Goal: Task Accomplishment & Management: Manage account settings

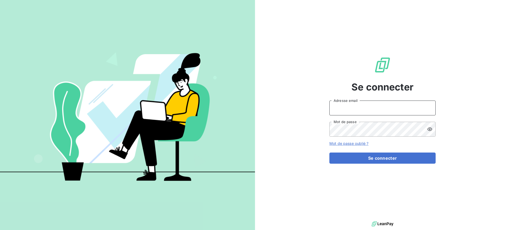
click at [347, 108] on input "Adresse email" at bounding box center [383, 108] width 106 height 15
type input "[EMAIL_ADDRESS][DOMAIN_NAME]"
click at [330, 153] on button "Se connecter" at bounding box center [383, 158] width 106 height 11
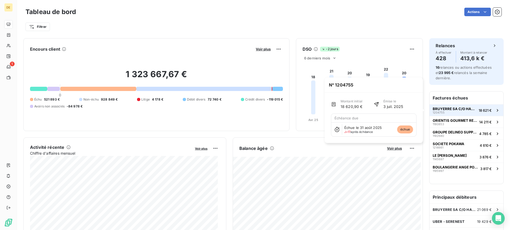
click at [456, 111] on span "BRUYERRE SA C/O HANAGROUP" at bounding box center [455, 109] width 44 height 4
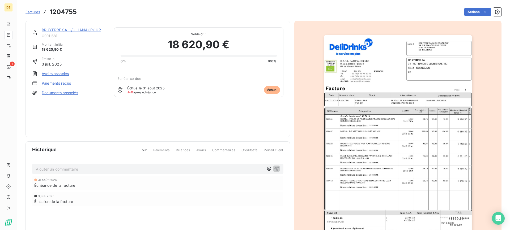
click at [90, 28] on link "BRUYERRE SA C/O HANAGROUP" at bounding box center [71, 30] width 59 height 5
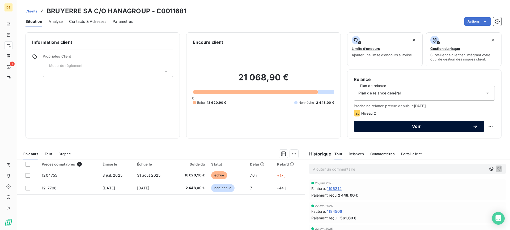
click at [382, 130] on button "Voir" at bounding box center [419, 126] width 130 height 11
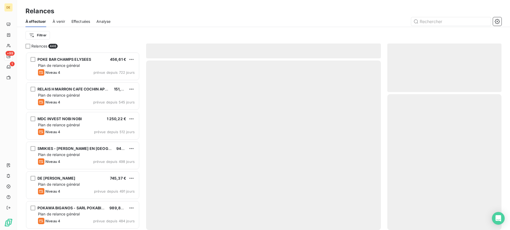
scroll to position [174, 110]
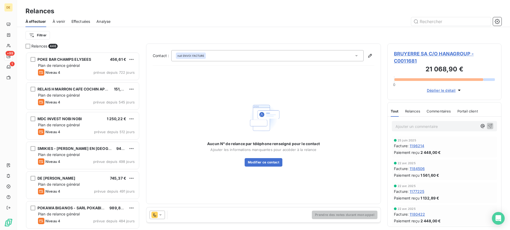
click at [164, 218] on div at bounding box center [157, 215] width 15 height 9
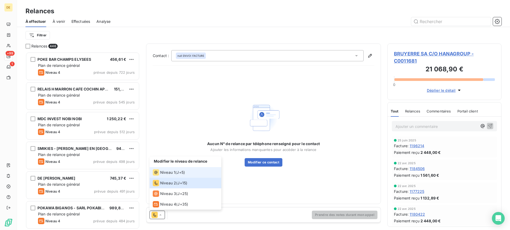
click at [165, 171] on span "Niveau 1" at bounding box center [167, 172] width 15 height 5
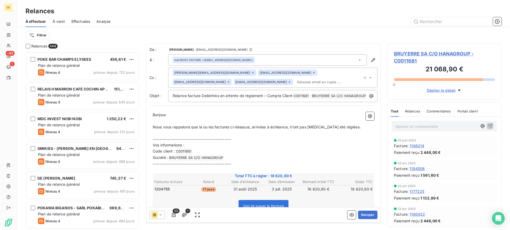
click at [295, 85] on input "text" at bounding box center [325, 82] width 61 height 8
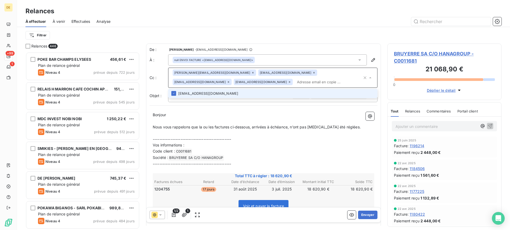
type input "[EMAIL_ADDRESS][DOMAIN_NAME]"
click at [219, 93] on li "[EMAIL_ADDRESS][DOMAIN_NAME]" at bounding box center [272, 93] width 209 height 9
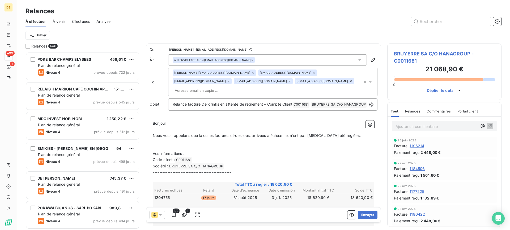
click at [254, 60] on div "null ENVOI FACTURE <[EMAIL_ADDRESS][DOMAIN_NAME]>" at bounding box center [267, 59] width 199 height 11
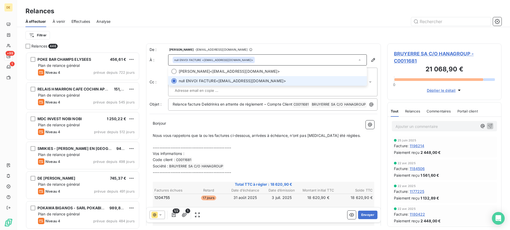
click at [254, 60] on div "null ENVOI FACTURE <[EMAIL_ADDRESS][DOMAIN_NAME]>" at bounding box center [267, 59] width 199 height 11
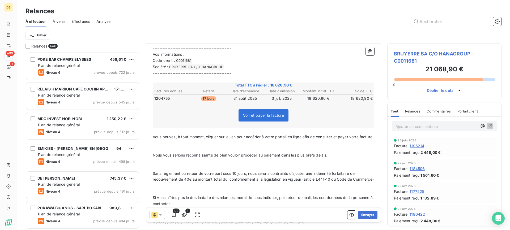
scroll to position [0, 0]
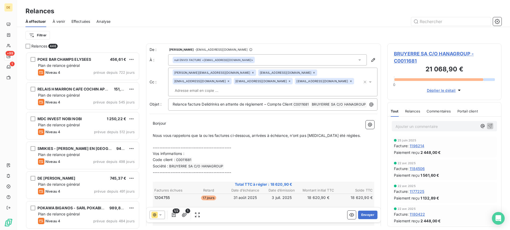
click at [257, 56] on div "null ENVOI FACTURE <[EMAIL_ADDRESS][DOMAIN_NAME]>" at bounding box center [267, 59] width 199 height 11
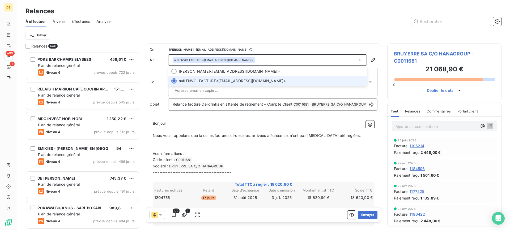
click at [258, 61] on div "null ENVOI FACTURE <[EMAIL_ADDRESS][DOMAIN_NAME]>" at bounding box center [267, 59] width 199 height 11
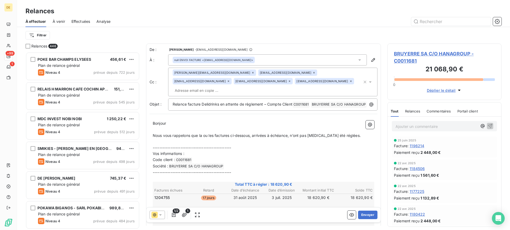
click at [284, 81] on div "[PERSON_NAME][EMAIL_ADDRESS][DOMAIN_NAME] [EMAIL_ADDRESS][DOMAIN_NAME] [EMAIL_A…" at bounding box center [268, 82] width 190 height 25
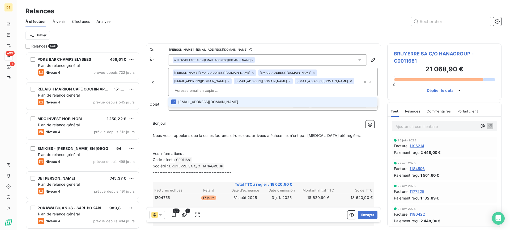
paste input "[DOMAIN_NAME]"
type input "[DOMAIN_NAME]"
click at [246, 98] on li "[DOMAIN_NAME]" at bounding box center [272, 102] width 209 height 9
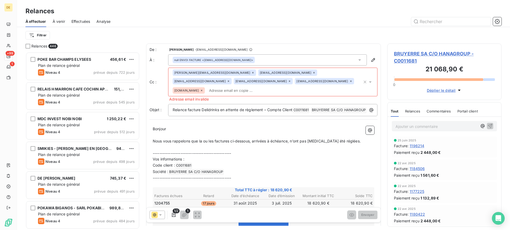
click at [250, 126] on p "Bonjour" at bounding box center [264, 129] width 222 height 6
click at [203, 89] on icon at bounding box center [201, 90] width 3 height 3
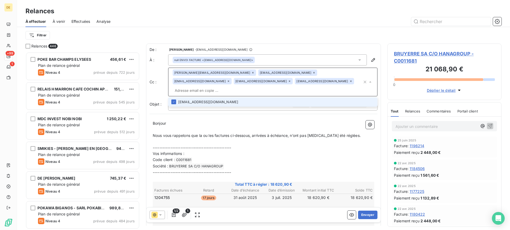
click at [237, 87] on input "text" at bounding box center [268, 91] width 190 height 8
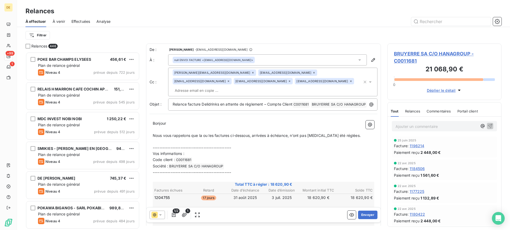
paste input "[EMAIL_ADDRESS][DOMAIN_NAME]"
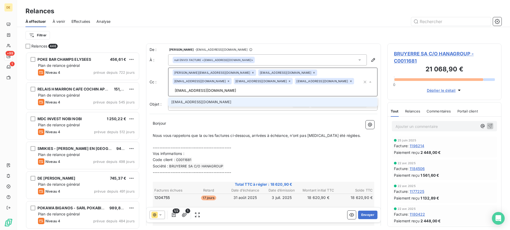
type input "[EMAIL_ADDRESS][DOMAIN_NAME]"
click at [228, 98] on li "[EMAIL_ADDRESS][DOMAIN_NAME]" at bounding box center [272, 102] width 209 height 9
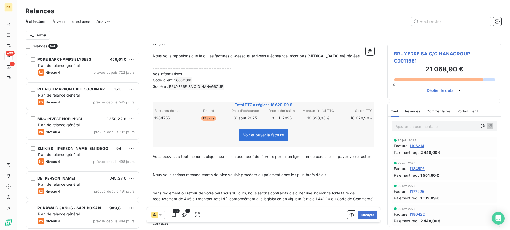
scroll to position [107, 0]
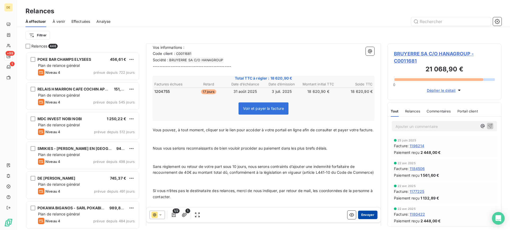
click at [363, 216] on button "Envoyer" at bounding box center [367, 215] width 19 height 9
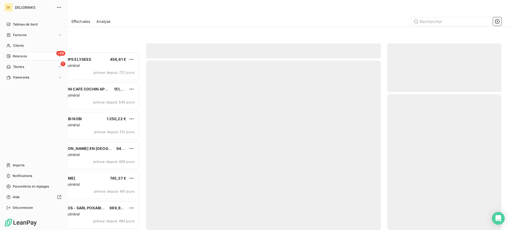
click at [32, 58] on div "+99 Relances" at bounding box center [33, 56] width 59 height 9
click at [12, 56] on div "Relances" at bounding box center [16, 56] width 20 height 5
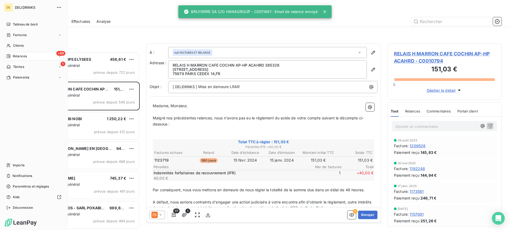
click at [11, 56] on div "Relances" at bounding box center [16, 56] width 20 height 5
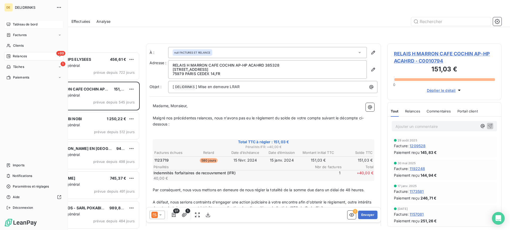
click at [21, 24] on span "Tableau de bord" at bounding box center [25, 24] width 25 height 5
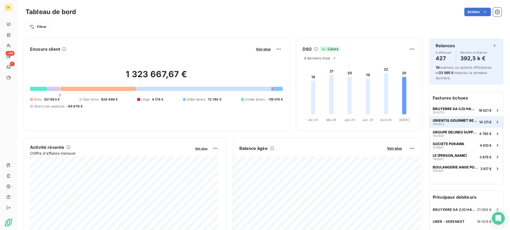
click at [456, 124] on div "ORIENTIS GOURMET REFACTURATION 1180853" at bounding box center [455, 122] width 44 height 7
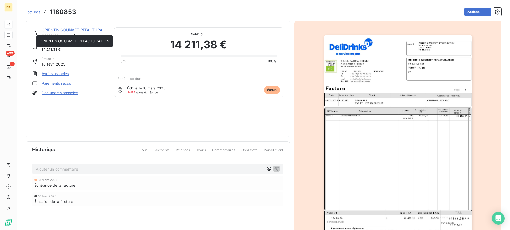
click at [58, 30] on link "ORIENTIS GOURMET REFACTURATION" at bounding box center [77, 30] width 70 height 5
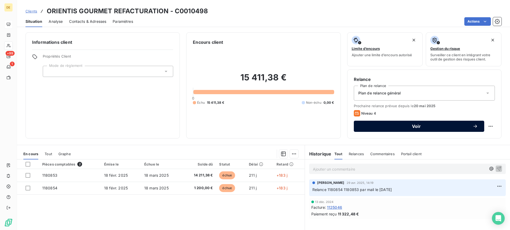
click at [395, 127] on span "Voir" at bounding box center [416, 126] width 112 height 4
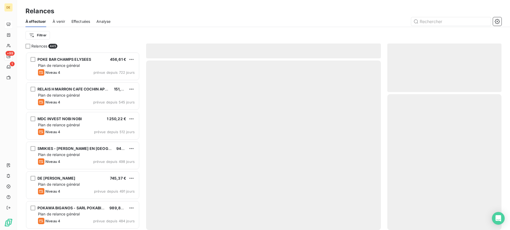
scroll to position [174, 110]
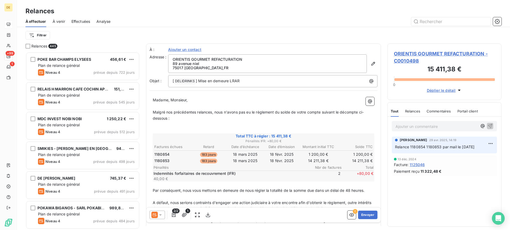
click at [161, 218] on div at bounding box center [157, 215] width 15 height 9
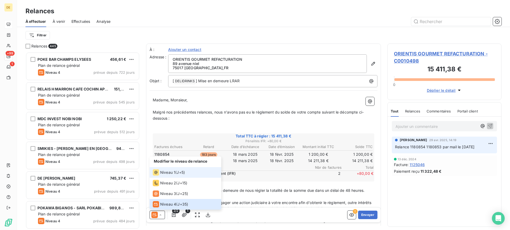
click at [178, 168] on li "Niveau 1 ( J+5 )" at bounding box center [186, 172] width 72 height 11
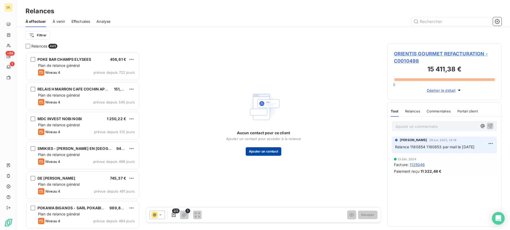
click at [272, 153] on button "Ajouter un contact" at bounding box center [264, 151] width 36 height 9
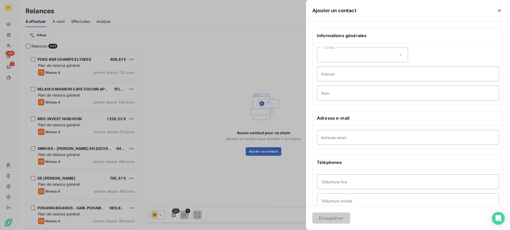
click at [357, 59] on div "Civilité" at bounding box center [362, 55] width 91 height 15
click at [345, 78] on li "Monsieur" at bounding box center [362, 78] width 91 height 10
click at [340, 140] on input "Adresse email" at bounding box center [408, 137] width 182 height 15
click at [334, 138] on input "Adresse email" at bounding box center [408, 137] width 182 height 15
paste input "[EMAIL_ADDRESS][DOMAIN_NAME]"
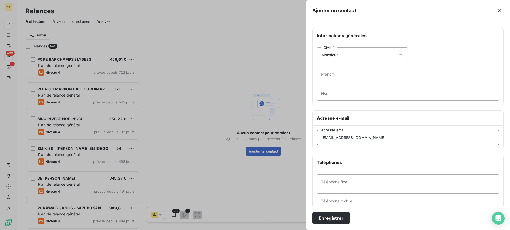
type input "[EMAIL_ADDRESS][DOMAIN_NAME]"
click at [352, 77] on input "Prénom" at bounding box center [408, 74] width 182 height 15
type input "J"
click at [341, 92] on input "Nom" at bounding box center [408, 93] width 182 height 15
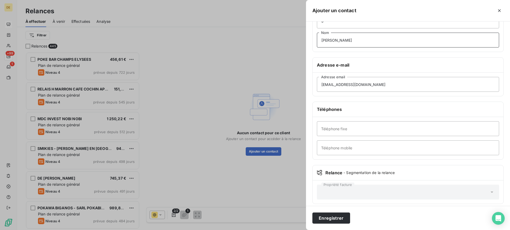
type input "[PERSON_NAME]"
drag, startPoint x: 405, startPoint y: 84, endPoint x: 309, endPoint y: 84, distance: 95.4
click at [309, 84] on div "Informations générales Civilité Monsieur [PERSON_NAME] [PERSON_NAME] Nom Adress…" at bounding box center [408, 93] width 204 height 236
drag, startPoint x: 379, startPoint y: 90, endPoint x: 385, endPoint y: 88, distance: 6.6
click at [379, 90] on input "[EMAIL_ADDRESS][DOMAIN_NAME]" at bounding box center [408, 84] width 182 height 15
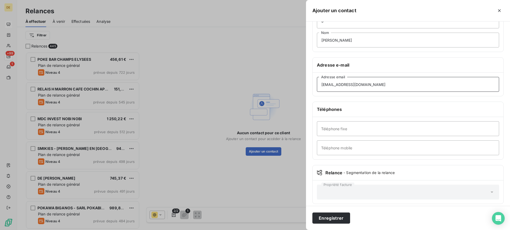
paste input "[PERSON_NAME]"
type input "[PERSON_NAME][EMAIL_ADDRESS][DOMAIN_NAME]"
click at [333, 132] on input "Téléphone fixe" at bounding box center [408, 128] width 182 height 15
paste input "0155295488"
type input "0155295488"
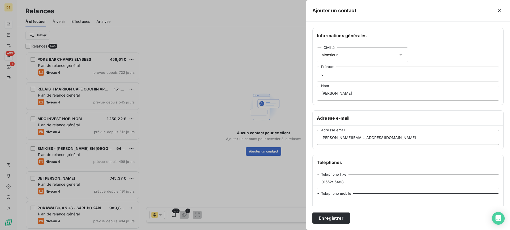
scroll to position [27, 0]
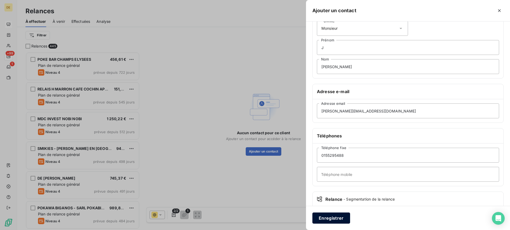
click at [333, 216] on button "Enregistrer" at bounding box center [332, 218] width 38 height 11
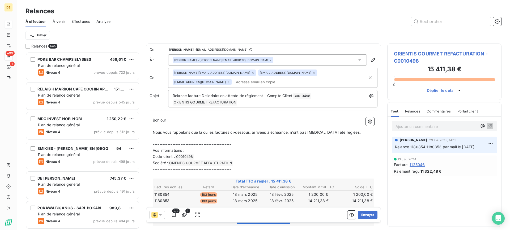
click at [421, 56] on span "ORIENTIS GOURMET REFACTURATION - C0010498" at bounding box center [444, 57] width 101 height 14
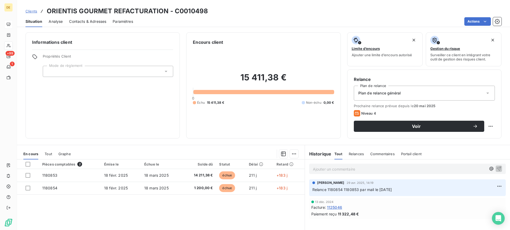
click at [75, 20] on span "Contacts & Adresses" at bounding box center [87, 21] width 37 height 5
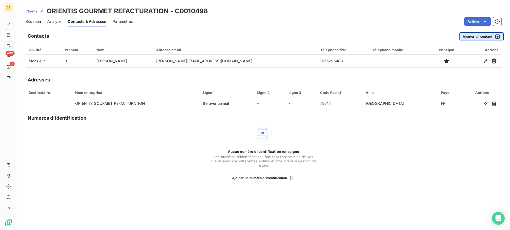
click at [488, 35] on button "Ajouter un contact" at bounding box center [481, 36] width 44 height 9
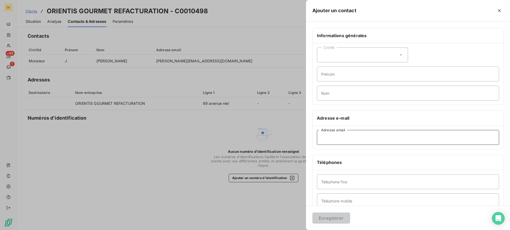
click at [341, 139] on input "Adresse email" at bounding box center [408, 137] width 182 height 15
paste input "[EMAIL_ADDRESS][DOMAIN_NAME]"
type input "[EMAIL_ADDRESS][DOMAIN_NAME]"
click at [498, 12] on icon "button" at bounding box center [499, 10] width 5 height 5
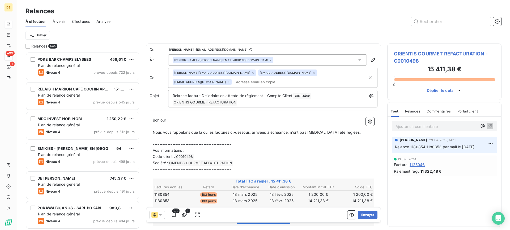
scroll to position [174, 110]
click at [230, 57] on div "[PERSON_NAME] <[PERSON_NAME][EMAIL_ADDRESS][DOMAIN_NAME]>" at bounding box center [267, 59] width 199 height 11
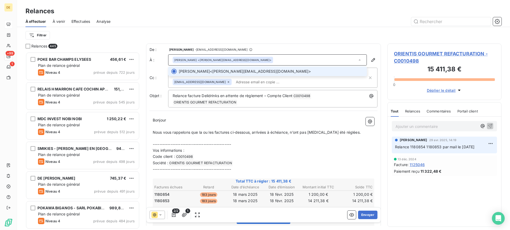
click at [230, 57] on div "[PERSON_NAME] <[PERSON_NAME][EMAIL_ADDRESS][DOMAIN_NAME]>" at bounding box center [267, 59] width 199 height 11
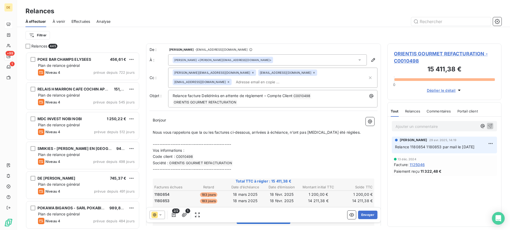
click at [226, 83] on div "[PERSON_NAME][EMAIL_ADDRESS][DOMAIN_NAME] [EMAIL_ADDRESS][DOMAIN_NAME] [EMAIL_A…" at bounding box center [270, 78] width 195 height 16
paste input "[EMAIL_ADDRESS][DOMAIN_NAME]"
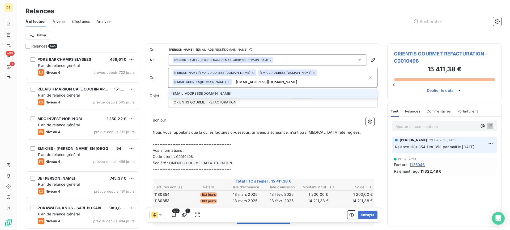
type input "[EMAIL_ADDRESS][DOMAIN_NAME]"
click at [243, 96] on li "[EMAIL_ADDRESS][DOMAIN_NAME]" at bounding box center [272, 93] width 209 height 9
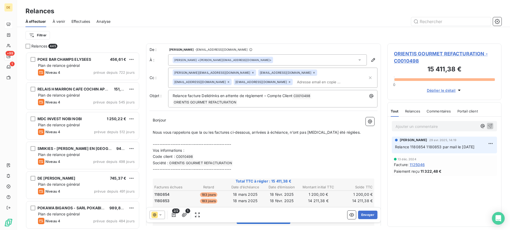
click at [295, 84] on input "text" at bounding box center [325, 82] width 61 height 8
paste input "[EMAIL_ADDRESS][DOMAIN_NAME]"
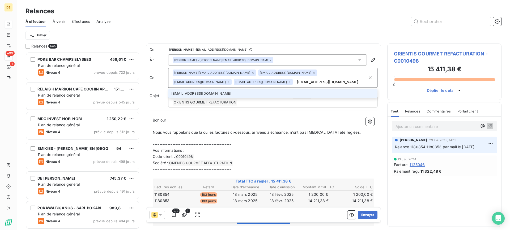
type input "[EMAIL_ADDRESS][DOMAIN_NAME]"
click at [281, 94] on li "[EMAIL_ADDRESS][DOMAIN_NAME]" at bounding box center [272, 93] width 209 height 9
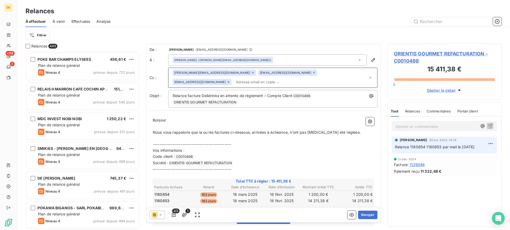
click at [234, 86] on input "text" at bounding box center [301, 82] width 134 height 8
click at [234, 85] on input "text" at bounding box center [264, 82] width 61 height 8
paste input "[EMAIL_ADDRESS][DOMAIN_NAME]"
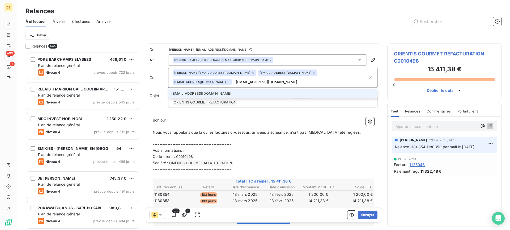
type input "[EMAIL_ADDRESS][DOMAIN_NAME]"
click at [207, 91] on li "[EMAIL_ADDRESS][DOMAIN_NAME]" at bounding box center [272, 93] width 209 height 9
type input "[EMAIL_ADDRESS][DOMAIN_NAME]"
click at [309, 97] on li "[EMAIL_ADDRESS][DOMAIN_NAME]" at bounding box center [272, 93] width 209 height 9
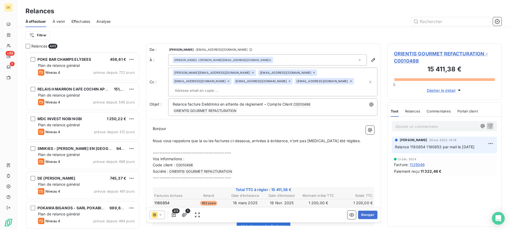
click at [234, 87] on input "text" at bounding box center [203, 91] width 61 height 8
paste input "[EMAIL_ADDRESS][DOMAIN_NAME]"
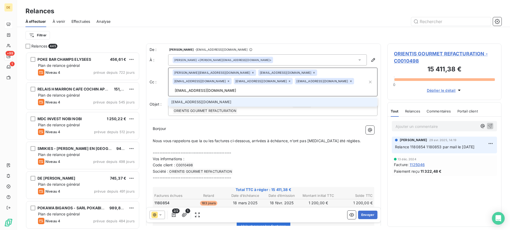
type input "[EMAIL_ADDRESS][DOMAIN_NAME]"
click at [324, 98] on li "[EMAIL_ADDRESS][DOMAIN_NAME]" at bounding box center [272, 102] width 209 height 9
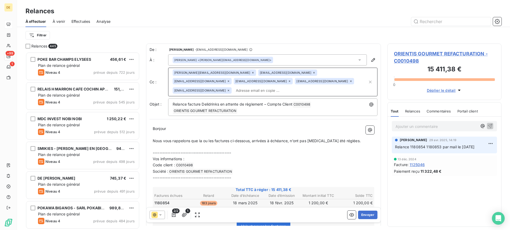
scroll to position [53, 0]
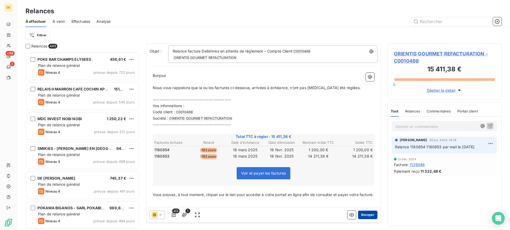
click at [362, 214] on button "Envoyer" at bounding box center [367, 215] width 19 height 9
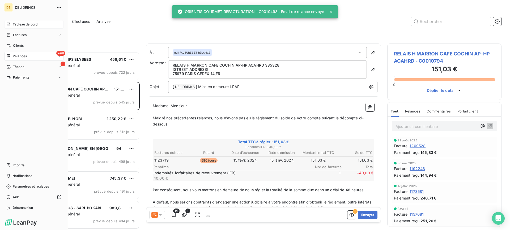
click at [12, 53] on div "+99 Relances" at bounding box center [33, 56] width 59 height 9
click at [20, 22] on span "Tableau de bord" at bounding box center [25, 24] width 25 height 5
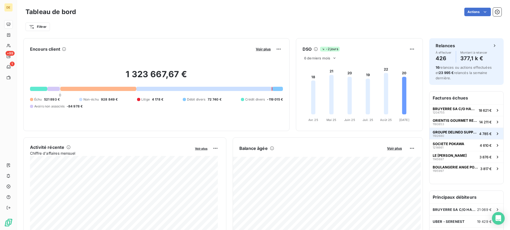
click at [457, 135] on div "GROUPE DELINEO SUPPLY CHAIN CHEZ GAUTIER 1192680" at bounding box center [455, 133] width 44 height 7
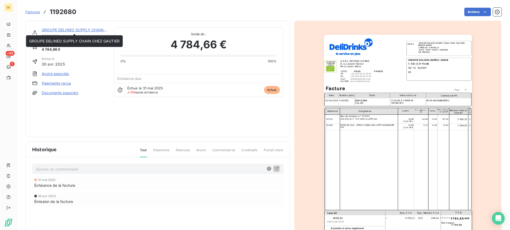
click at [66, 32] on link "GROUPE DELINEO SUPPLY CHAIN CHEZ GAUTIER" at bounding box center [87, 30] width 90 height 5
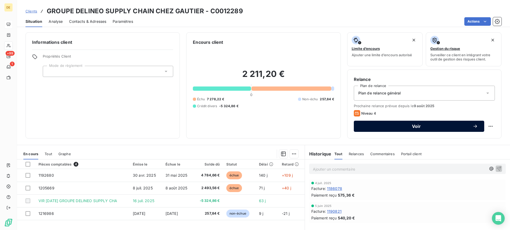
click at [423, 130] on button "Voir" at bounding box center [419, 126] width 130 height 11
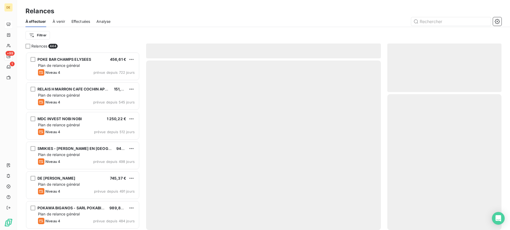
scroll to position [174, 110]
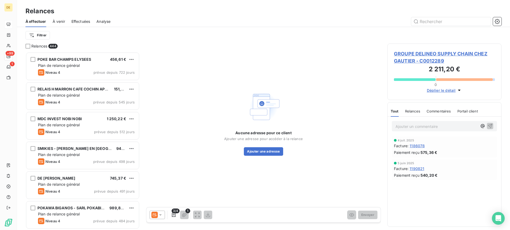
click at [163, 216] on icon at bounding box center [160, 215] width 5 height 5
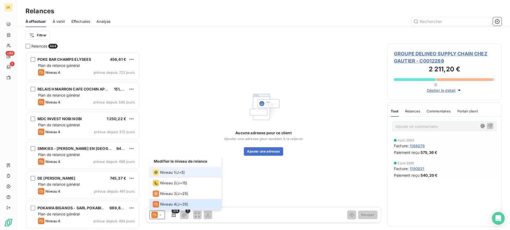
click at [170, 172] on span "Niveau 1" at bounding box center [167, 172] width 15 height 5
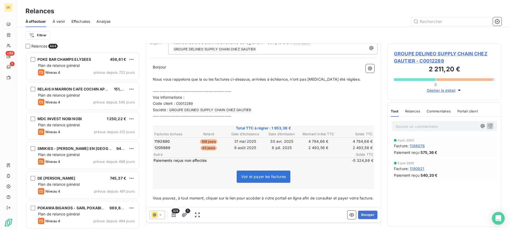
scroll to position [0, 0]
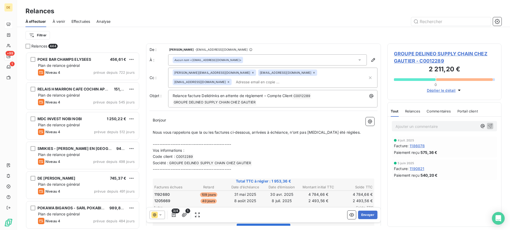
click at [233, 81] on div "[PERSON_NAME][EMAIL_ADDRESS][DOMAIN_NAME] [EMAIL_ADDRESS][DOMAIN_NAME] [EMAIL_A…" at bounding box center [270, 78] width 195 height 16
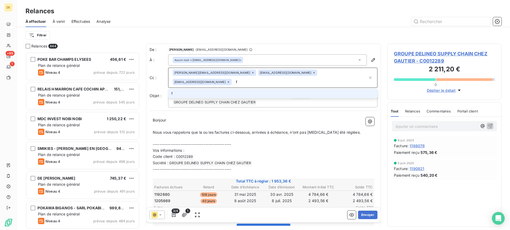
type input "[EMAIL_ADDRESS][DOMAIN_NAME]"
click at [233, 97] on li "[EMAIL_ADDRESS][DOMAIN_NAME]" at bounding box center [272, 93] width 209 height 9
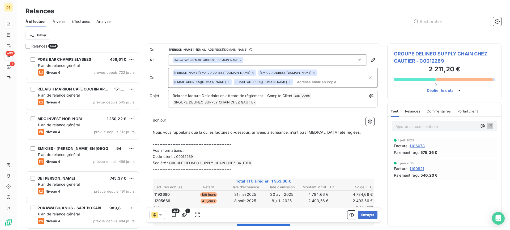
click at [295, 83] on input "text" at bounding box center [331, 82] width 73 height 8
type input "l"
click at [242, 81] on div "[PERSON_NAME][EMAIL_ADDRESS][DOMAIN_NAME] [EMAIL_ADDRESS][DOMAIN_NAME] [EMAIL_A…" at bounding box center [270, 78] width 195 height 16
paste input "[PERSON_NAME][EMAIL_ADDRESS][DOMAIN_NAME]"
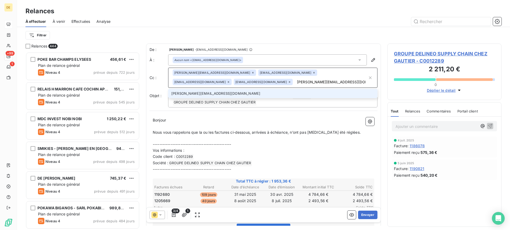
type input "[PERSON_NAME][EMAIL_ADDRESS][DOMAIN_NAME]"
click at [222, 92] on li "[PERSON_NAME][EMAIL_ADDRESS][DOMAIN_NAME]" at bounding box center [272, 93] width 209 height 9
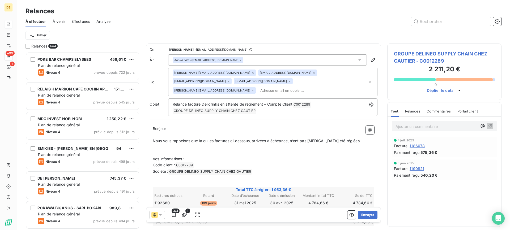
click at [258, 87] on input "text" at bounding box center [288, 91] width 61 height 8
paste input "[EMAIL_ADDRESS][DOMAIN_NAME]"
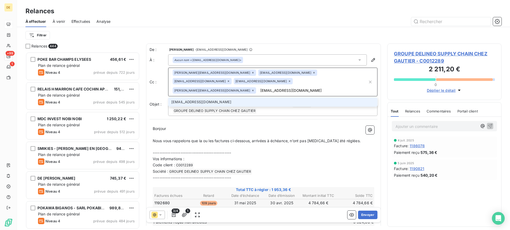
type input "[EMAIL_ADDRESS][DOMAIN_NAME]"
click at [263, 98] on li "[EMAIL_ADDRESS][DOMAIN_NAME]" at bounding box center [272, 102] width 209 height 9
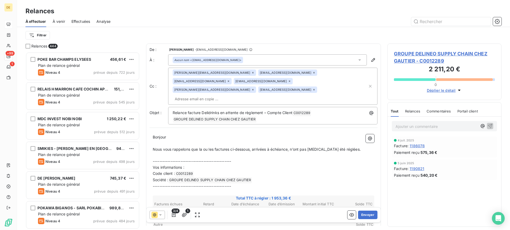
click at [262, 159] on p "------------------------------------------------" at bounding box center [264, 162] width 222 height 6
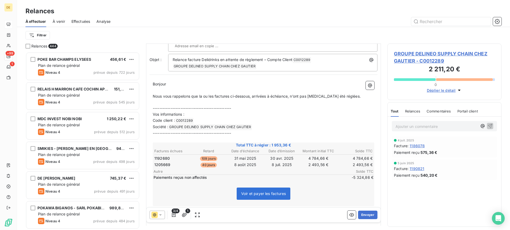
scroll to position [80, 0]
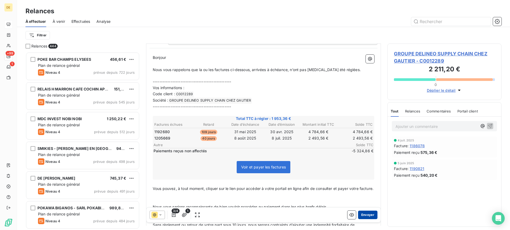
click at [366, 215] on button "Envoyer" at bounding box center [367, 215] width 19 height 9
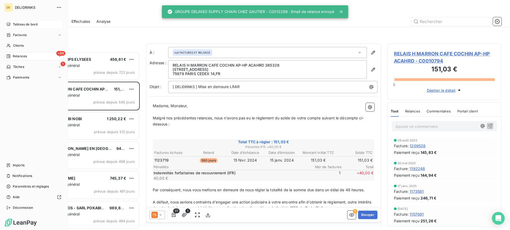
click at [29, 23] on span "Tableau de bord" at bounding box center [25, 24] width 25 height 5
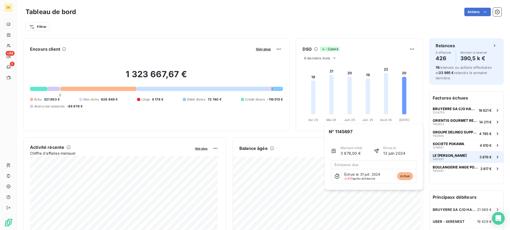
click at [444, 158] on div "LE [PERSON_NAME] 1145697" at bounding box center [450, 157] width 34 height 7
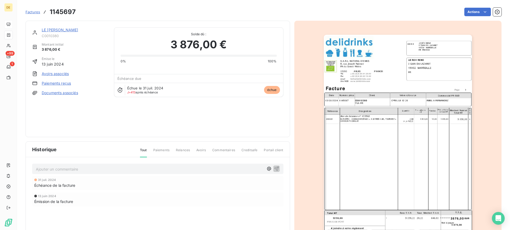
click at [57, 30] on link "LE [PERSON_NAME]" at bounding box center [60, 30] width 36 height 5
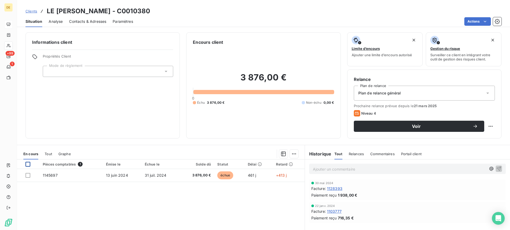
click at [27, 165] on div at bounding box center [28, 164] width 5 height 5
click at [291, 153] on html "DE +99 1 Clients LE [PERSON_NAME] - C0010380 Situation Analyse Contacts & Adres…" at bounding box center [255, 115] width 510 height 230
click at [29, 10] on html "DE +99 1 Clients LE [PERSON_NAME] - C0010380 Situation Analyse Contacts & Adres…" at bounding box center [255, 115] width 510 height 230
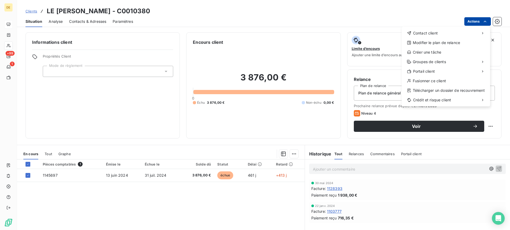
click at [475, 20] on html "DE +99 1 Clients LE [PERSON_NAME] - C0010380 Situation Analyse Contacts & Adres…" at bounding box center [255, 115] width 510 height 230
click at [443, 44] on div "Modifier le plan de relance" at bounding box center [446, 43] width 84 height 9
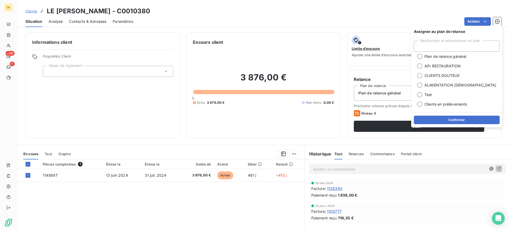
click at [433, 16] on div "Situation Analyse Contacts & Adresses Paramètres Actions" at bounding box center [263, 21] width 493 height 11
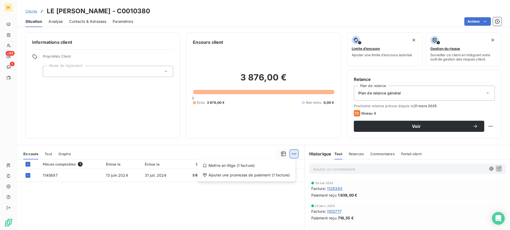
click at [292, 154] on html "DE +99 1 Clients LE [PERSON_NAME] - C0010380 Situation Analyse Contacts & Adres…" at bounding box center [255, 115] width 510 height 230
click at [244, 169] on div "Mettre en litige (1 facture)" at bounding box center [247, 166] width 94 height 9
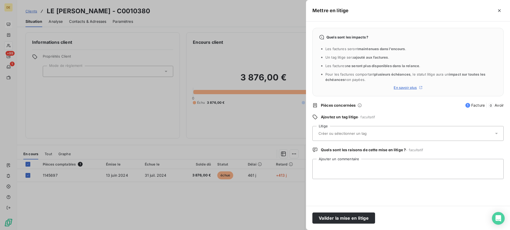
click at [342, 131] on input "text" at bounding box center [356, 133] width 77 height 5
click at [349, 133] on input "text" at bounding box center [356, 133] width 77 height 5
click at [348, 135] on input "text" at bounding box center [356, 133] width 77 height 5
type input "U"
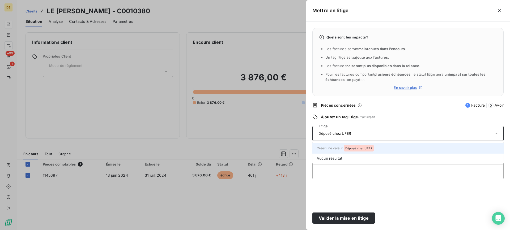
type input "Déposé chez UFER"
click at [357, 149] on span "Déposé chez UFER" at bounding box center [358, 148] width 27 height 3
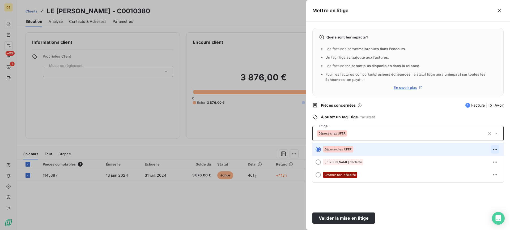
click at [497, 150] on icon "button" at bounding box center [495, 149] width 4 height 1
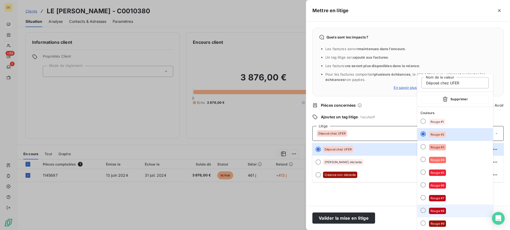
click at [440, 208] on li "Rouge #8" at bounding box center [455, 211] width 76 height 13
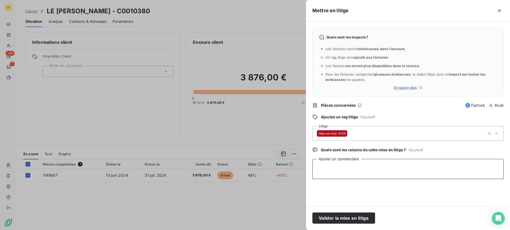
click at [345, 167] on textarea "Ajouter un commentaire" at bounding box center [408, 169] width 191 height 20
type textarea "Déposée le [DATE]"
click at [338, 217] on button "Valider la mise en litige" at bounding box center [344, 218] width 63 height 11
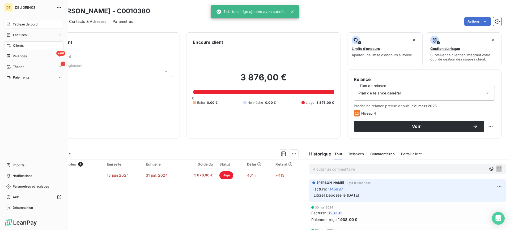
click at [16, 24] on span "Tableau de bord" at bounding box center [25, 24] width 25 height 5
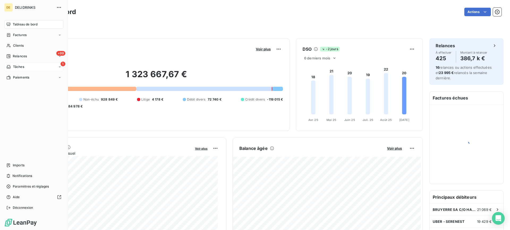
click at [14, 69] on div "Tâches" at bounding box center [15, 67] width 18 height 5
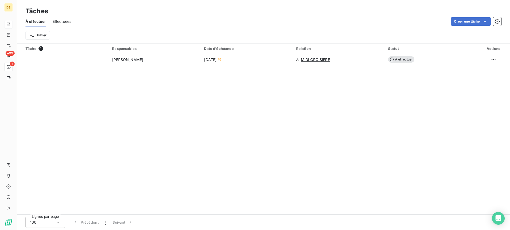
click at [176, 86] on div "Tâche 1 Responsables Date d'échéance Relation Statut Actions - [PERSON_NAME] [D…" at bounding box center [263, 129] width 493 height 171
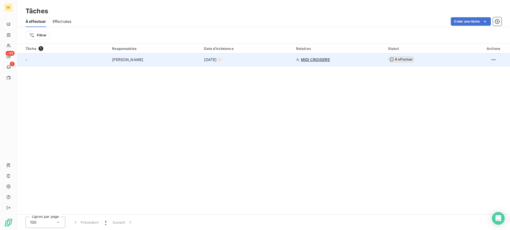
click at [217, 58] on span "[DATE]" at bounding box center [210, 59] width 12 height 5
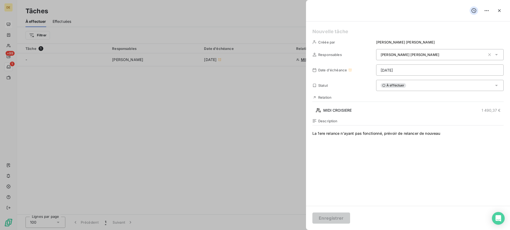
click at [263, 141] on div at bounding box center [255, 115] width 510 height 230
click at [500, 10] on icon "button" at bounding box center [499, 10] width 3 height 3
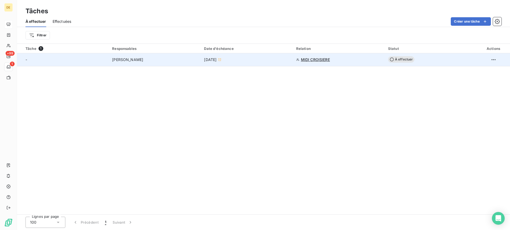
click at [318, 60] on span "MIDI CROISIERE" at bounding box center [315, 59] width 29 height 5
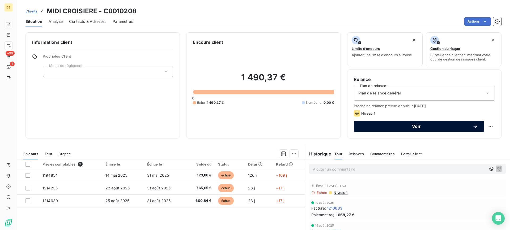
click at [406, 131] on button "Voir" at bounding box center [419, 126] width 130 height 11
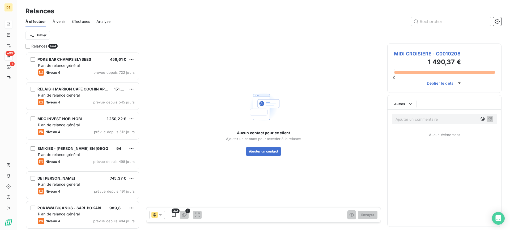
scroll to position [174, 110]
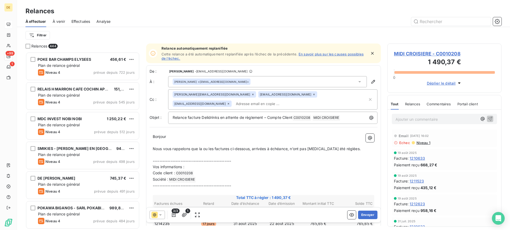
click at [249, 83] on div "[PERSON_NAME] <[EMAIL_ADDRESS][DOMAIN_NAME]>" at bounding box center [267, 81] width 199 height 11
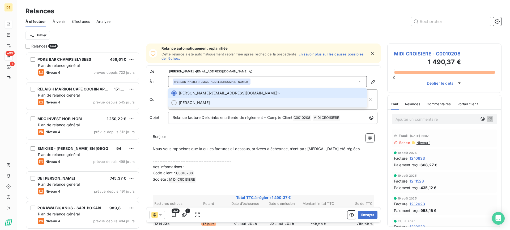
click at [186, 102] on span "[PERSON_NAME]" at bounding box center [194, 102] width 31 height 5
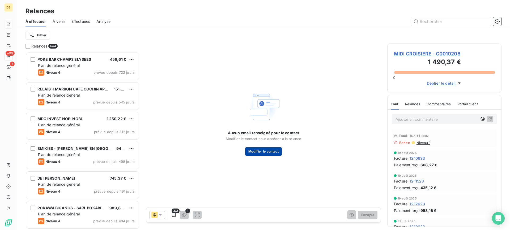
click at [264, 154] on button "Modifier le contact" at bounding box center [263, 151] width 37 height 9
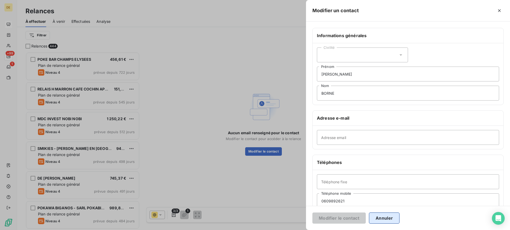
click at [379, 221] on button "Annuler" at bounding box center [384, 218] width 31 height 11
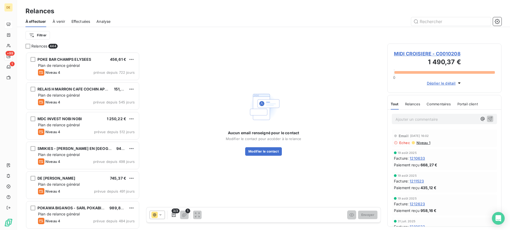
click at [161, 217] on icon at bounding box center [160, 215] width 5 height 5
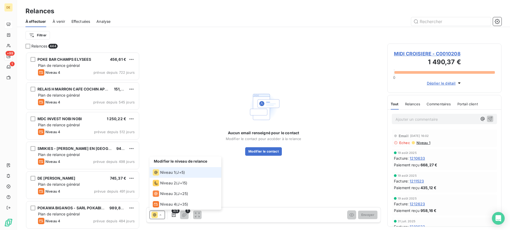
click at [172, 174] on span "Niveau 1" at bounding box center [167, 172] width 15 height 5
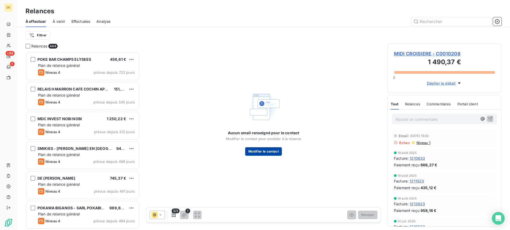
click at [269, 153] on button "Modifier le contact" at bounding box center [263, 151] width 37 height 9
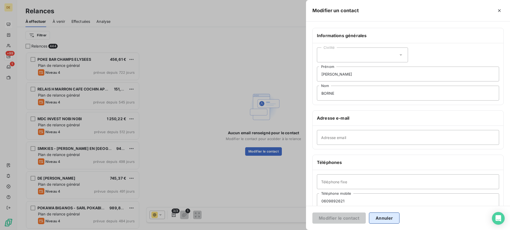
click at [389, 218] on button "Annuler" at bounding box center [384, 218] width 31 height 11
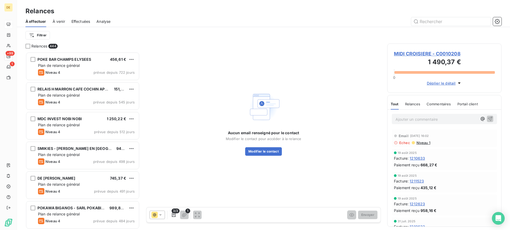
click at [412, 52] on span "MIDI CROISIERE - C0010208" at bounding box center [444, 53] width 101 height 7
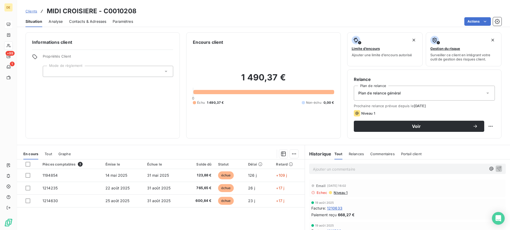
click at [85, 24] on span "Contacts & Adresses" at bounding box center [87, 21] width 37 height 5
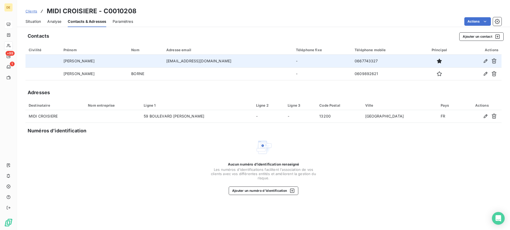
click at [145, 62] on td at bounding box center [145, 61] width 35 height 13
click at [485, 60] on icon "button" at bounding box center [485, 60] width 5 height 5
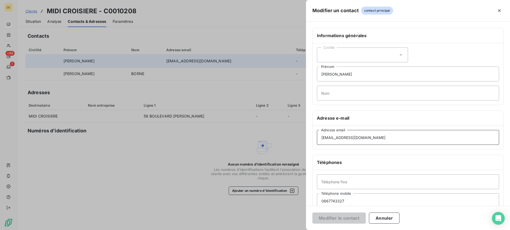
click at [379, 142] on input "[EMAIL_ADDRESS][DOMAIN_NAME]" at bounding box center [408, 137] width 182 height 15
paste input "[EMAIL_ADDRESS][DOMAIN_NAME]"
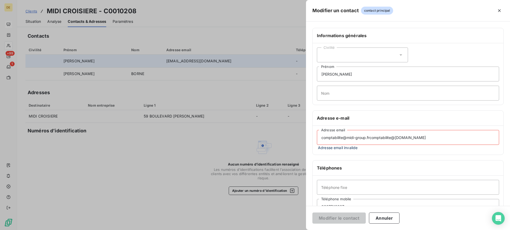
drag, startPoint x: 424, startPoint y: 136, endPoint x: 286, endPoint y: 134, distance: 138.2
click at [286, 230] on div "Modifier un contact contact principal Informations générales Civilité [PERSON_N…" at bounding box center [255, 230] width 510 height 0
paste input
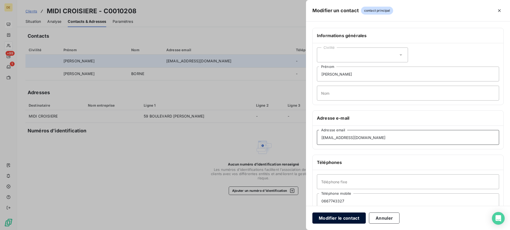
type input "[EMAIL_ADDRESS][DOMAIN_NAME]"
click at [344, 218] on button "Modifier le contact" at bounding box center [339, 218] width 53 height 11
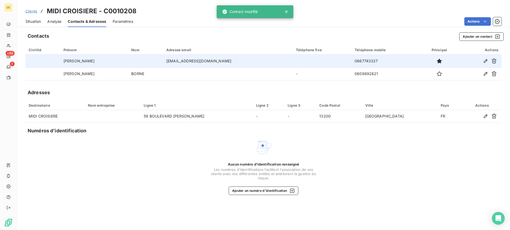
click at [35, 21] on span "Situation" at bounding box center [33, 21] width 15 height 5
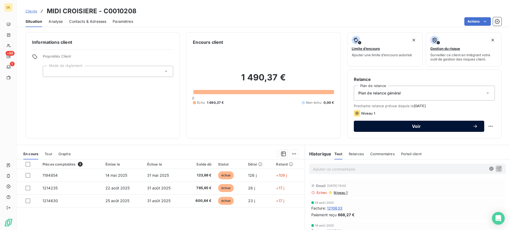
click at [393, 125] on span "Voir" at bounding box center [416, 126] width 112 height 4
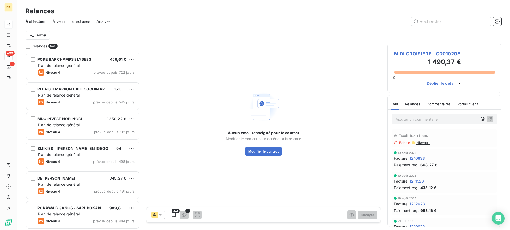
scroll to position [174, 110]
click at [452, 54] on span "MIDI CROISIERE - C0010208" at bounding box center [444, 53] width 101 height 7
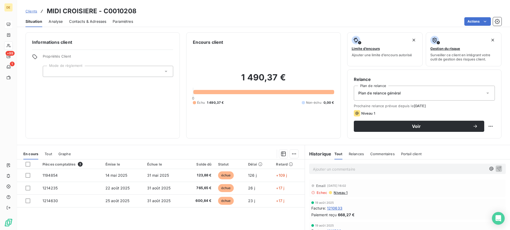
click at [83, 23] on span "Contacts & Adresses" at bounding box center [87, 21] width 37 height 5
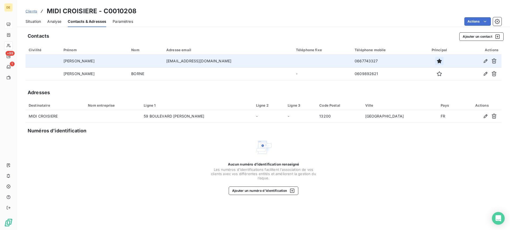
click at [437, 62] on icon "button" at bounding box center [439, 61] width 5 height 5
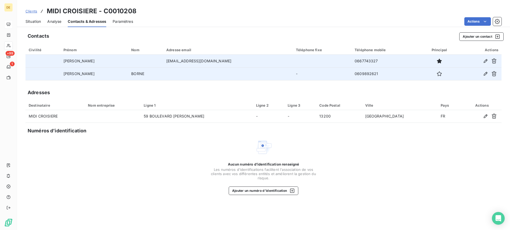
click at [203, 71] on td at bounding box center [228, 73] width 130 height 13
click at [485, 74] on icon "button" at bounding box center [485, 73] width 5 height 5
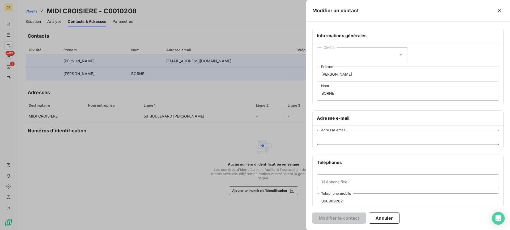
click at [350, 134] on input "Adresse email" at bounding box center [408, 137] width 182 height 15
paste input "[EMAIL_ADDRESS][PERSON_NAME][DOMAIN_NAME]"
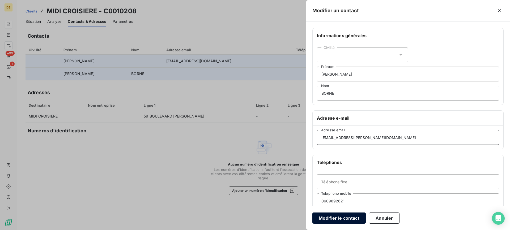
type input "[EMAIL_ADDRESS][PERSON_NAME][DOMAIN_NAME]"
click at [345, 219] on button "Modifier le contact" at bounding box center [339, 218] width 53 height 11
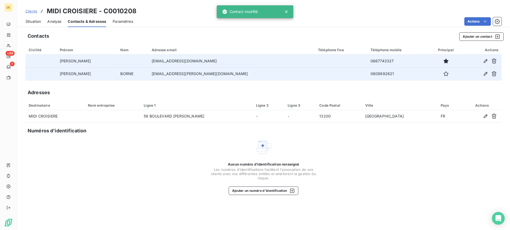
click at [33, 22] on span "Situation" at bounding box center [33, 21] width 15 height 5
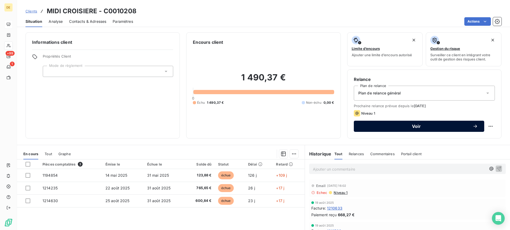
click at [407, 127] on span "Voir" at bounding box center [416, 126] width 112 height 4
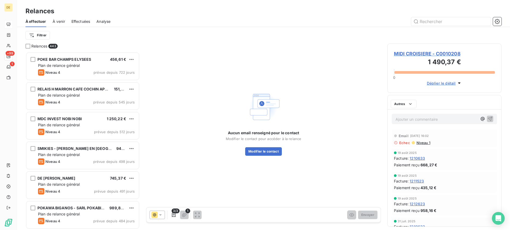
scroll to position [174, 110]
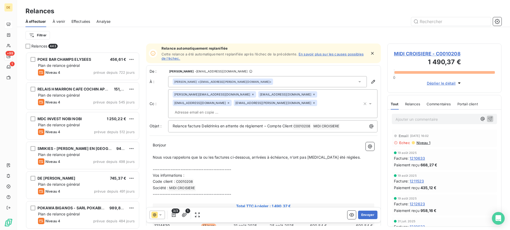
click at [235, 104] on div "[PERSON_NAME][EMAIL_ADDRESS][DOMAIN_NAME] [EMAIL_ADDRESS][DOMAIN_NAME] [EMAIL_A…" at bounding box center [268, 103] width 190 height 25
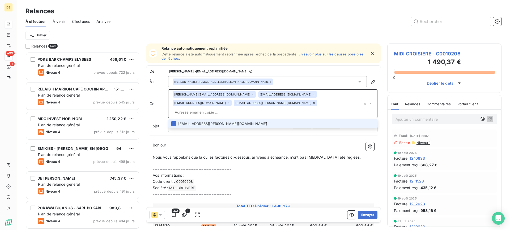
click at [227, 108] on input "text" at bounding box center [268, 112] width 190 height 8
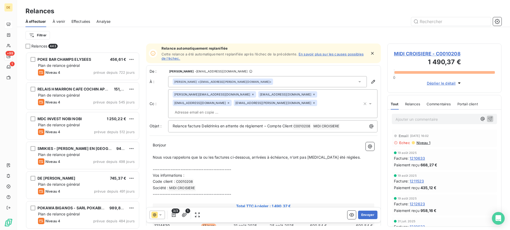
click at [316, 102] on icon at bounding box center [314, 103] width 3 height 3
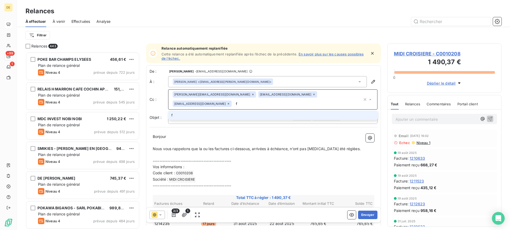
type input "[EMAIL_ADDRESS][DOMAIN_NAME]"
click at [210, 115] on li "[EMAIL_ADDRESS][DOMAIN_NAME]" at bounding box center [272, 115] width 209 height 9
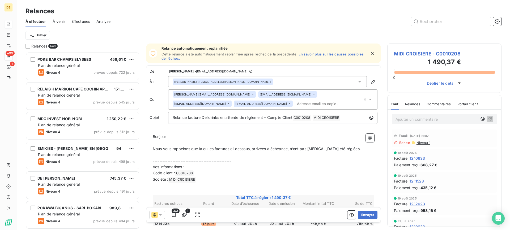
click at [279, 104] on div "[PERSON_NAME][EMAIL_ADDRESS][DOMAIN_NAME] [EMAIL_ADDRESS][DOMAIN_NAME] [EMAIL_A…" at bounding box center [268, 99] width 190 height 16
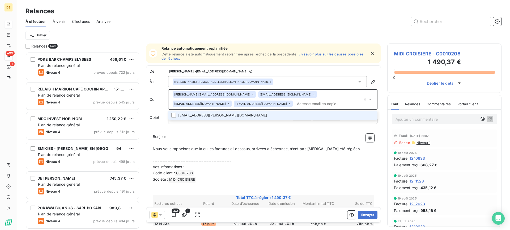
paste input "[EMAIL_ADDRESS][DOMAIN_NAME]"
type input "[EMAIL_ADDRESS][DOMAIN_NAME]"
click at [252, 115] on li "[EMAIL_ADDRESS][DOMAIN_NAME]" at bounding box center [272, 115] width 209 height 9
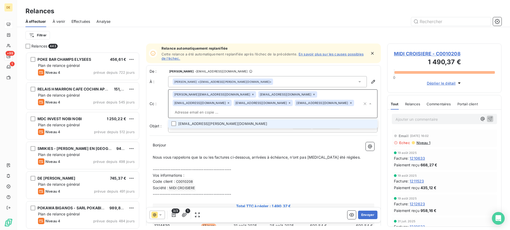
click at [303, 149] on p "﻿" at bounding box center [264, 152] width 222 height 6
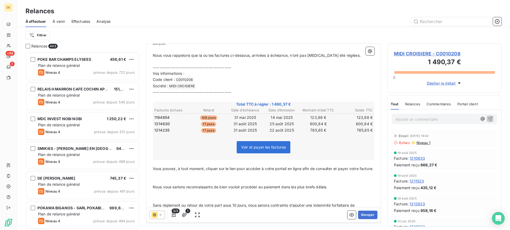
scroll to position [0, 0]
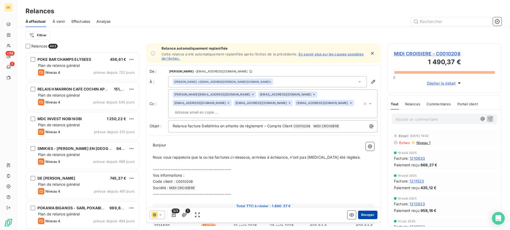
click at [366, 216] on button "Envoyer" at bounding box center [367, 215] width 19 height 9
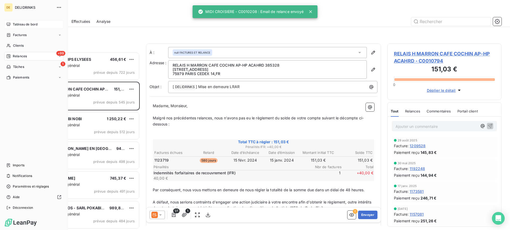
click at [21, 54] on span "Relances" at bounding box center [20, 56] width 14 height 5
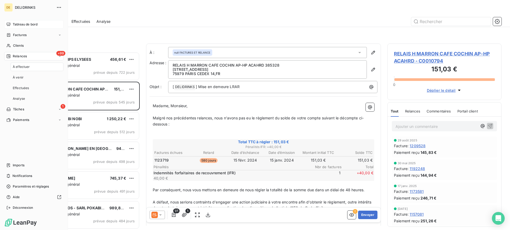
click at [30, 24] on span "Tableau de bord" at bounding box center [25, 24] width 25 height 5
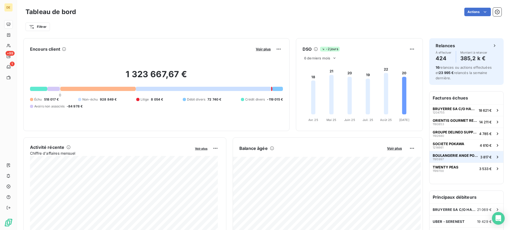
click at [454, 161] on div "BOULANGERIE ANGE PORTEO - LA REUNION- SA 1195997" at bounding box center [455, 157] width 45 height 7
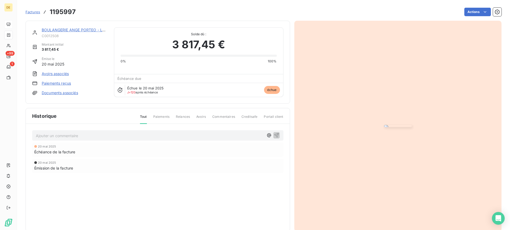
click at [412, 125] on img "button" at bounding box center [398, 126] width 28 height 2
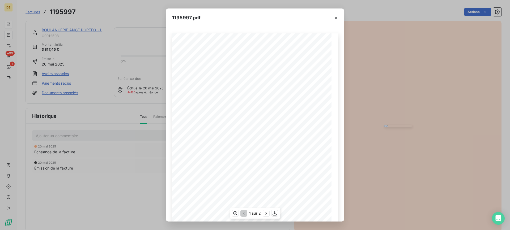
scroll to position [50, 0]
drag, startPoint x: 264, startPoint y: 214, endPoint x: 269, endPoint y: 214, distance: 4.8
click at [264, 214] on icon "button" at bounding box center [266, 213] width 5 height 5
click at [334, 18] on icon "button" at bounding box center [335, 17] width 5 height 5
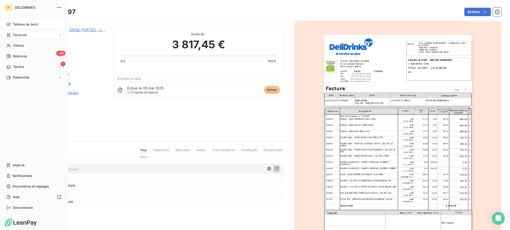
click at [30, 22] on div "Tableau de bord" at bounding box center [33, 24] width 59 height 9
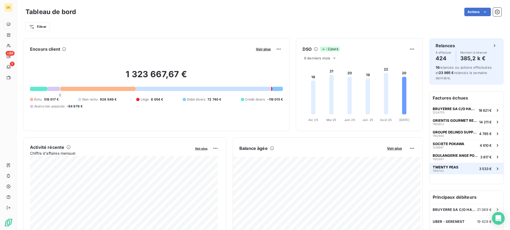
click at [453, 172] on div "TWENTY PEAS 1199700" at bounding box center [446, 168] width 26 height 7
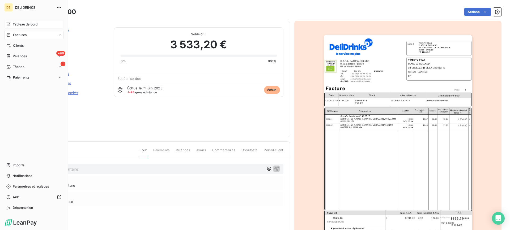
click at [23, 21] on div "Tableau de bord" at bounding box center [33, 24] width 59 height 9
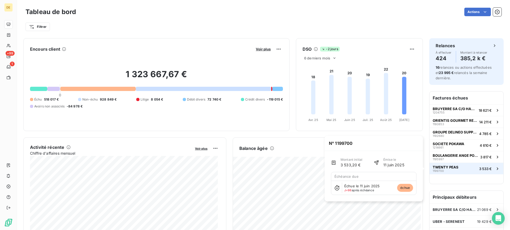
click at [457, 168] on button "TWENTY PEAS 1199700 3 533 €" at bounding box center [467, 169] width 74 height 12
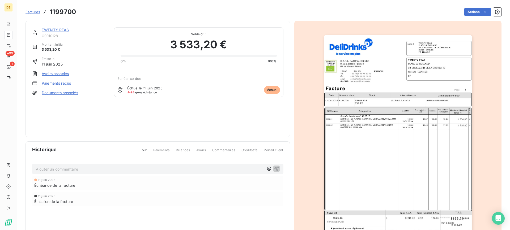
click at [54, 30] on link "TWENTY PEAS" at bounding box center [55, 30] width 27 height 5
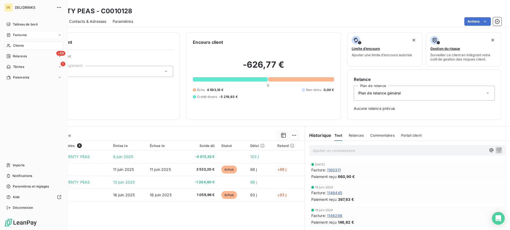
click at [24, 36] on span "Factures" at bounding box center [20, 35] width 14 height 5
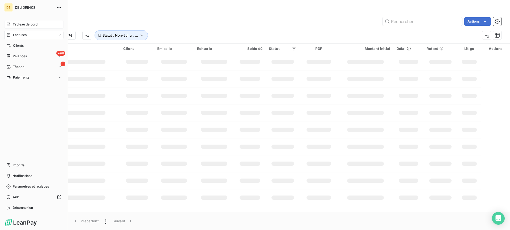
click at [29, 23] on span "Tableau de bord" at bounding box center [25, 24] width 25 height 5
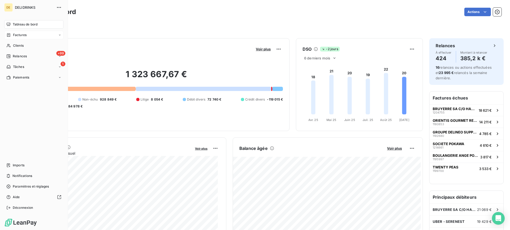
click at [19, 26] on span "Tableau de bord" at bounding box center [25, 24] width 25 height 5
click at [21, 23] on span "Tableau de bord" at bounding box center [25, 24] width 25 height 5
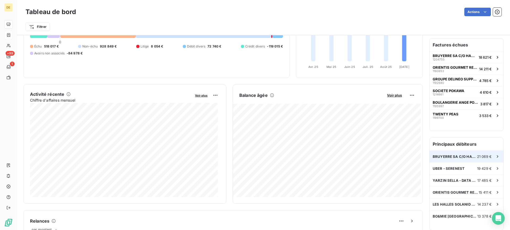
scroll to position [80, 0]
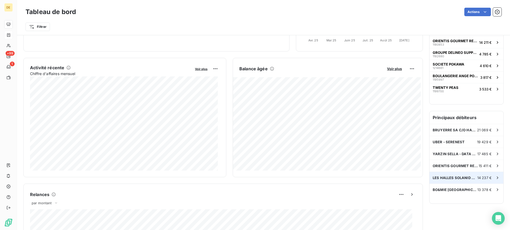
click at [440, 177] on span "LES HALLES SOLANID ASR PERPIGNAN" at bounding box center [455, 178] width 45 height 4
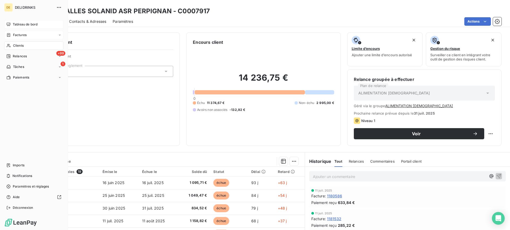
click at [33, 23] on span "Tableau de bord" at bounding box center [25, 24] width 25 height 5
